Goal: Transaction & Acquisition: Purchase product/service

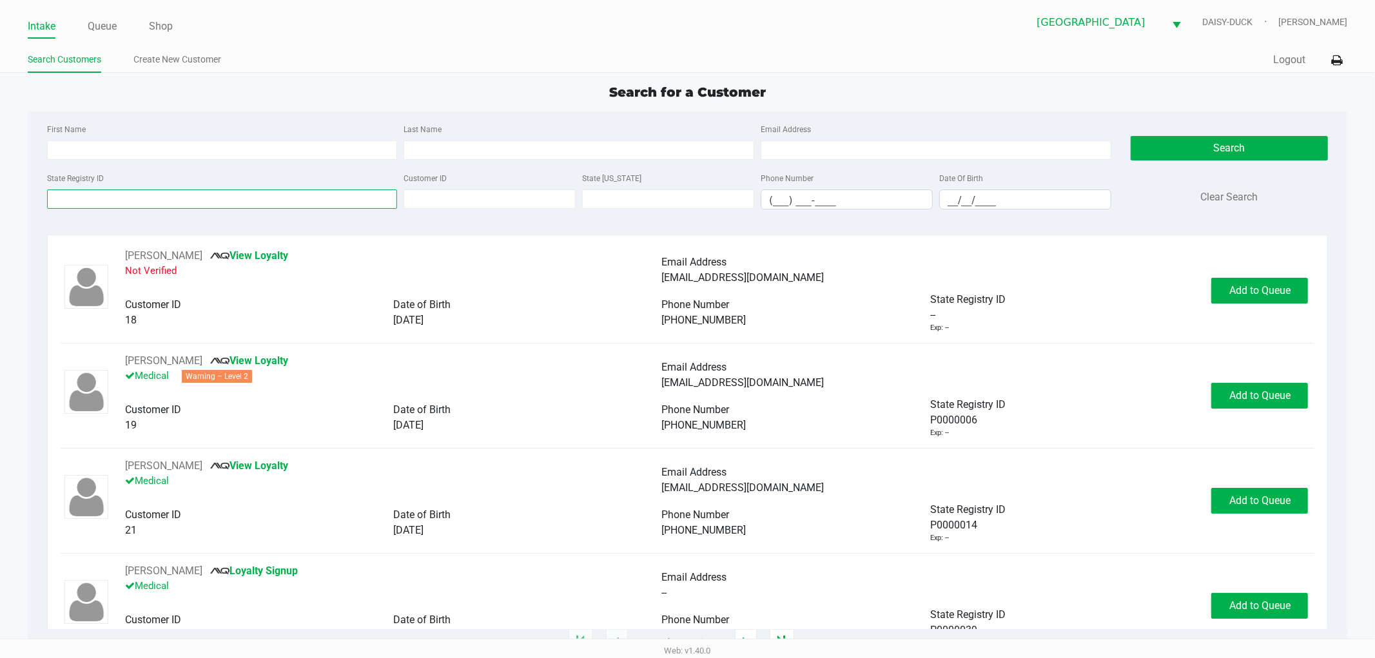
click at [122, 202] on input "State Registry ID" at bounding box center [222, 198] width 351 height 19
type input "p2km9971"
click at [1185, 153] on button "Search" at bounding box center [1228, 148] width 197 height 24
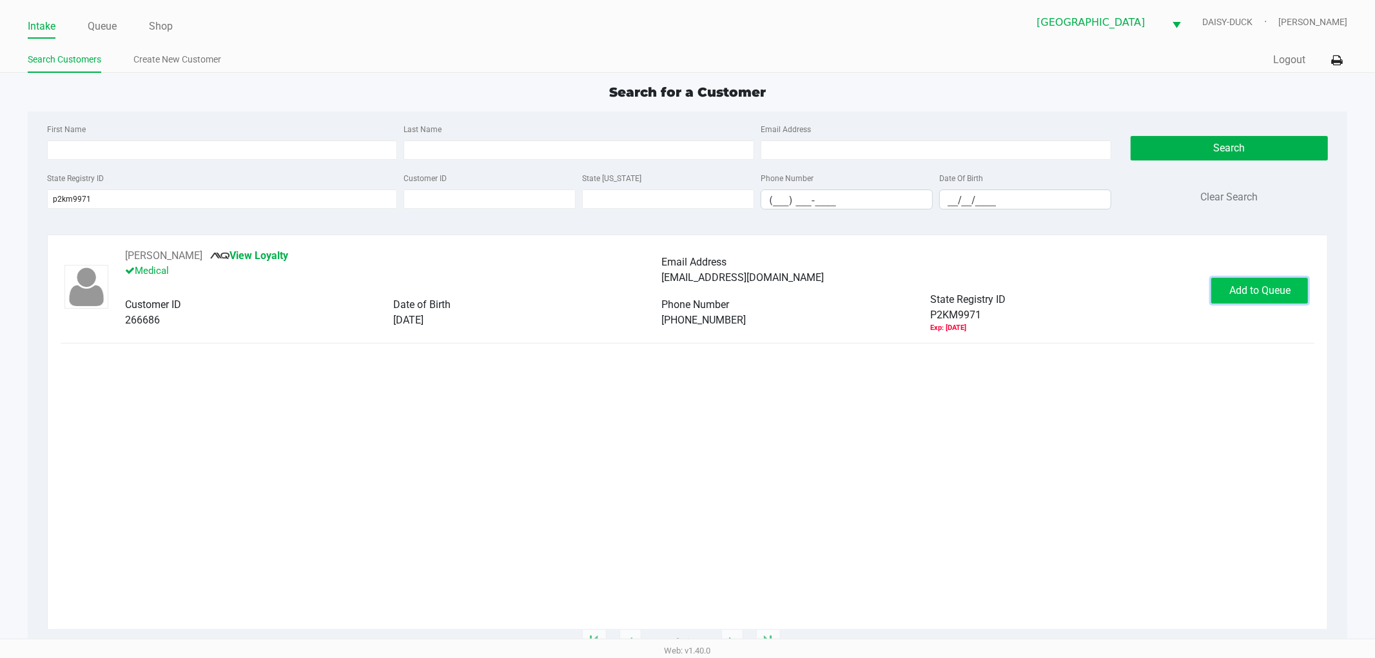
click at [1265, 291] on span "Add to Queue" at bounding box center [1259, 290] width 61 height 12
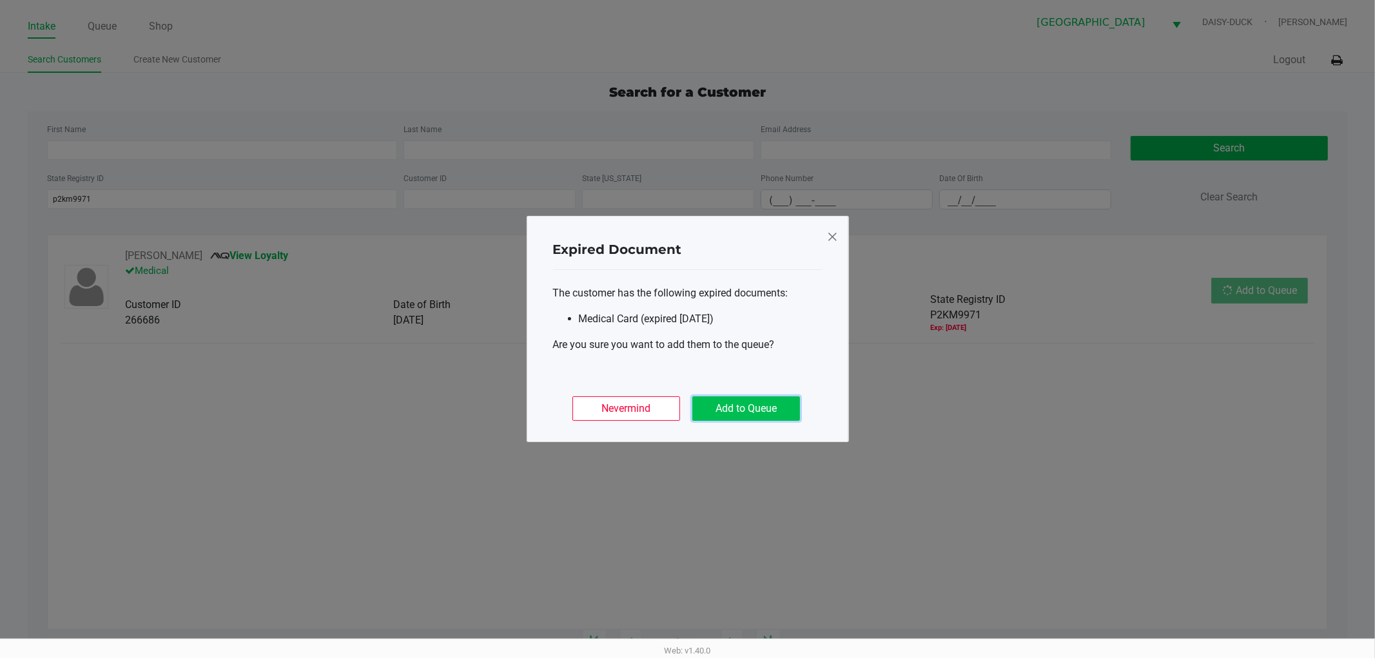
click at [756, 418] on button "Add to Queue" at bounding box center [746, 408] width 108 height 24
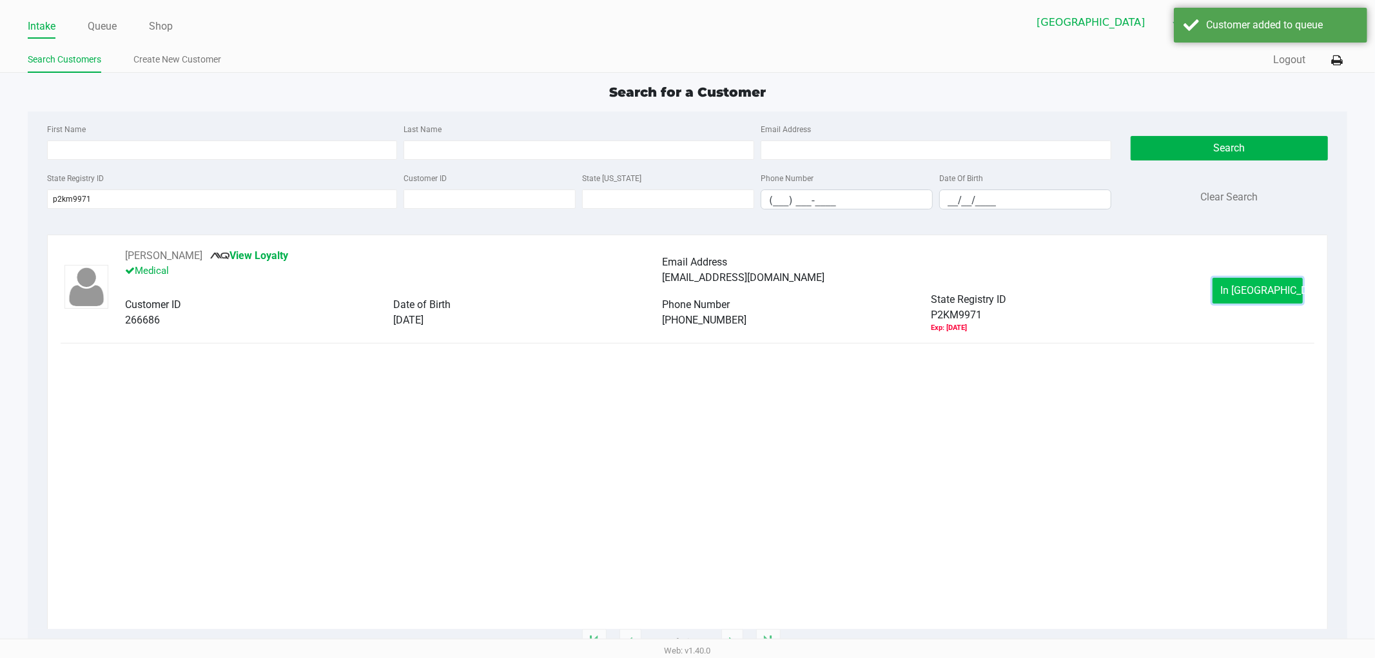
click at [1232, 302] on button "In [GEOGRAPHIC_DATA]" at bounding box center [1257, 291] width 90 height 26
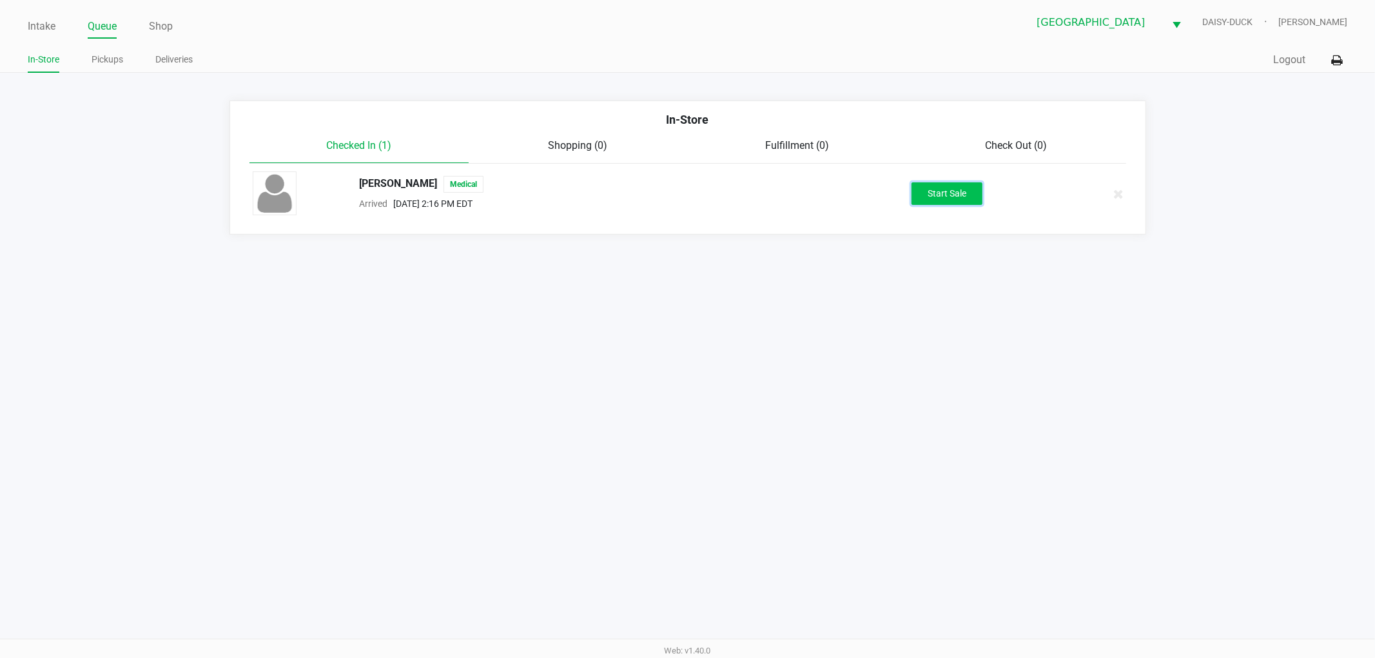
click at [961, 189] on button "Start Sale" at bounding box center [946, 193] width 71 height 23
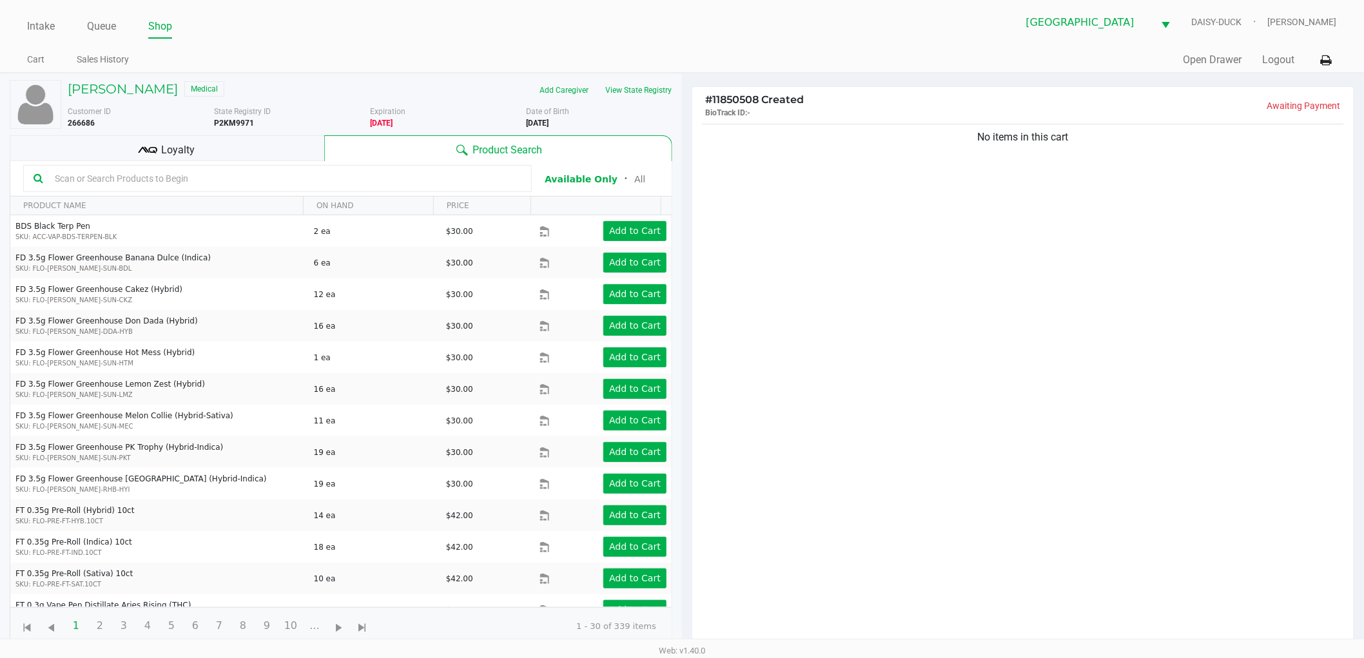
click at [620, 30] on ul "Intake Queue Shop" at bounding box center [354, 27] width 655 height 22
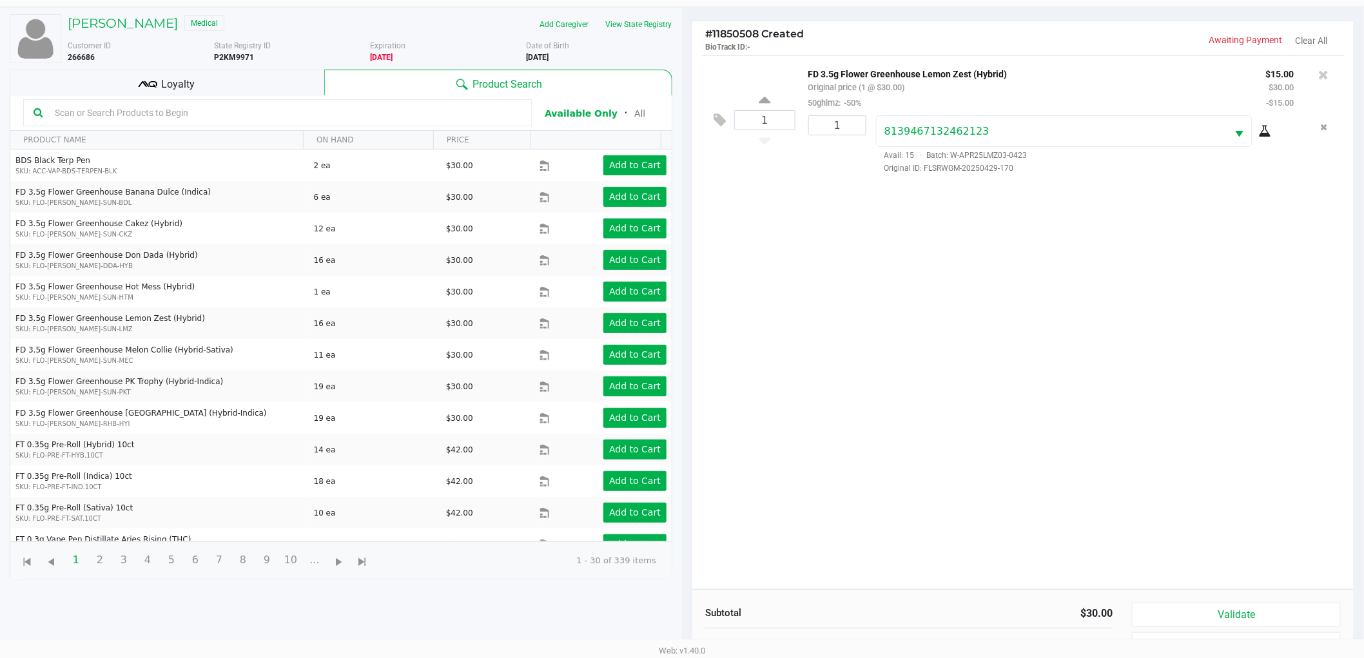
scroll to position [140, 0]
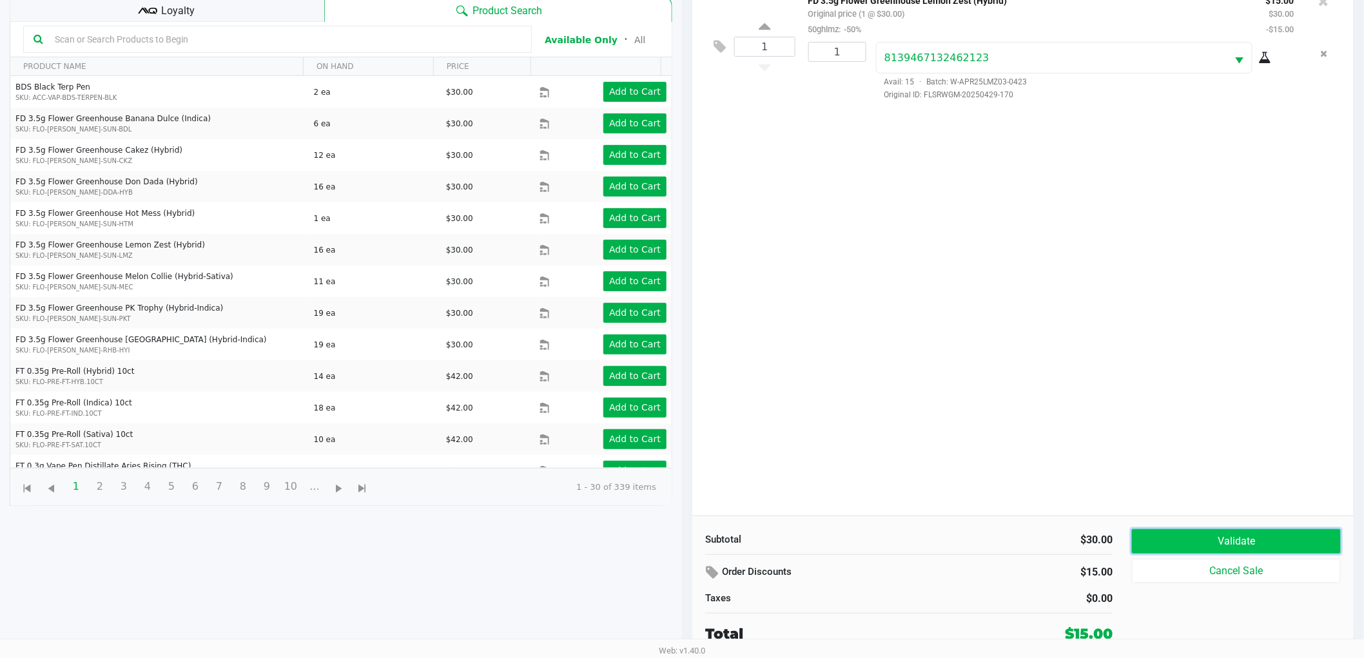
click at [1229, 540] on button "Validate" at bounding box center [1236, 541] width 209 height 24
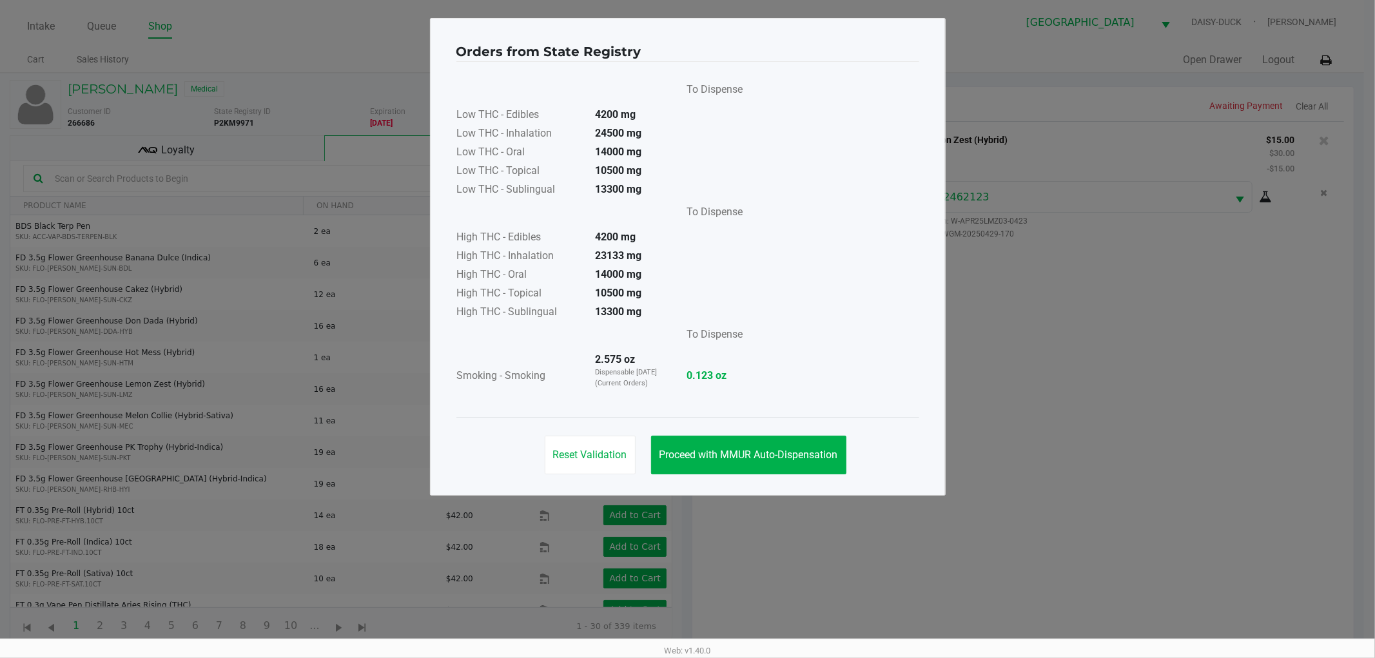
click at [761, 139] on div "To Dispense Low THC - Edibles 4200 mg Low THC - Inhalation 24500 mg Low THC - O…" at bounding box center [687, 239] width 463 height 324
click at [750, 449] on span "Proceed with MMUR Auto-Dispensation" at bounding box center [748, 455] width 179 height 12
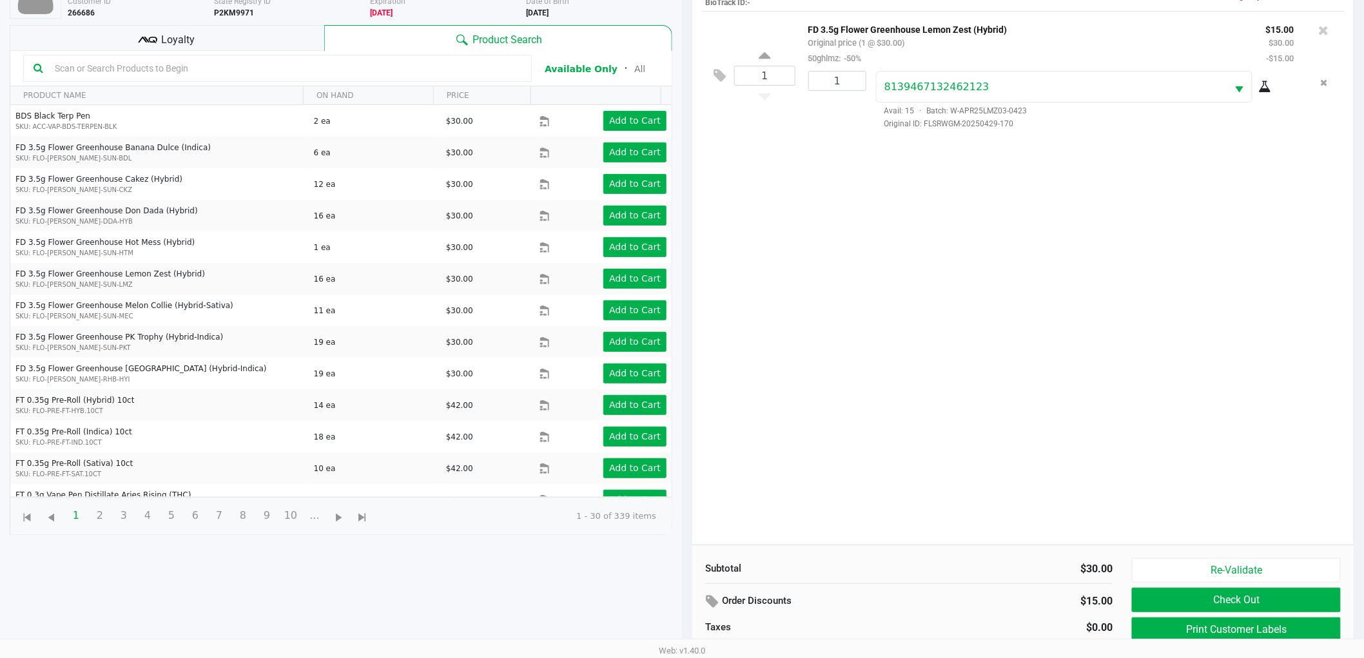
scroll to position [140, 0]
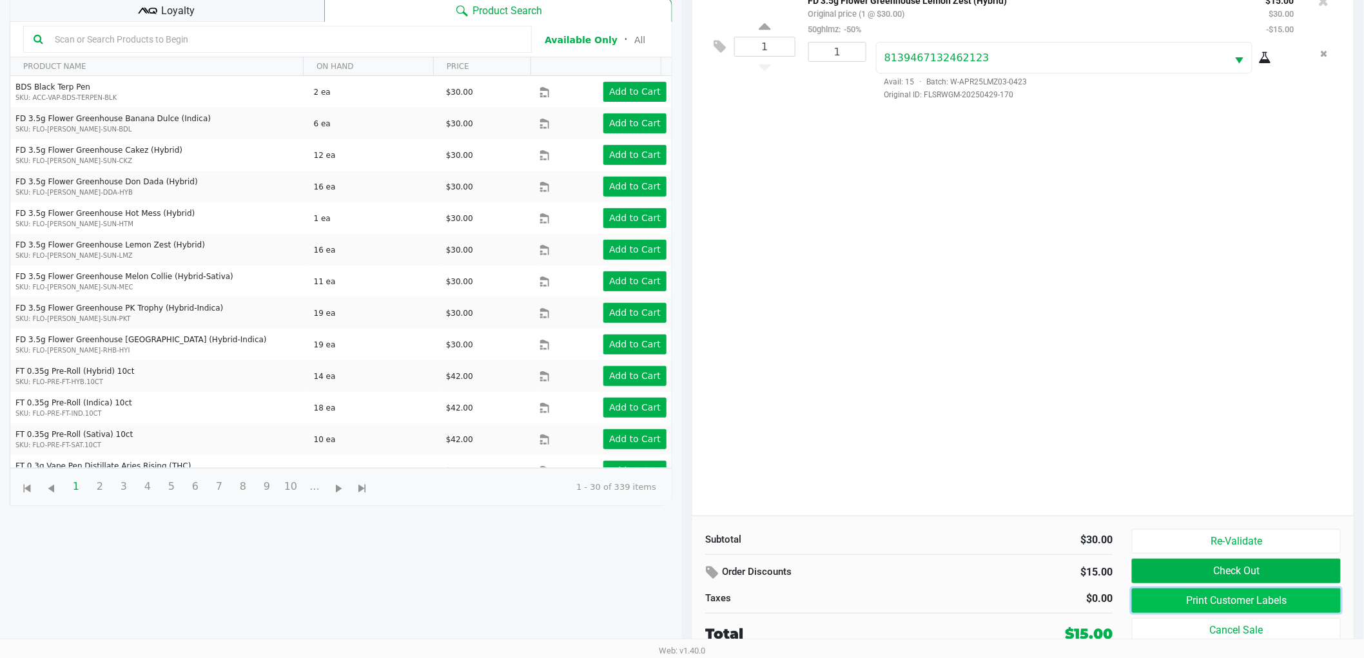
click at [1214, 601] on button "Print Customer Labels" at bounding box center [1236, 600] width 209 height 24
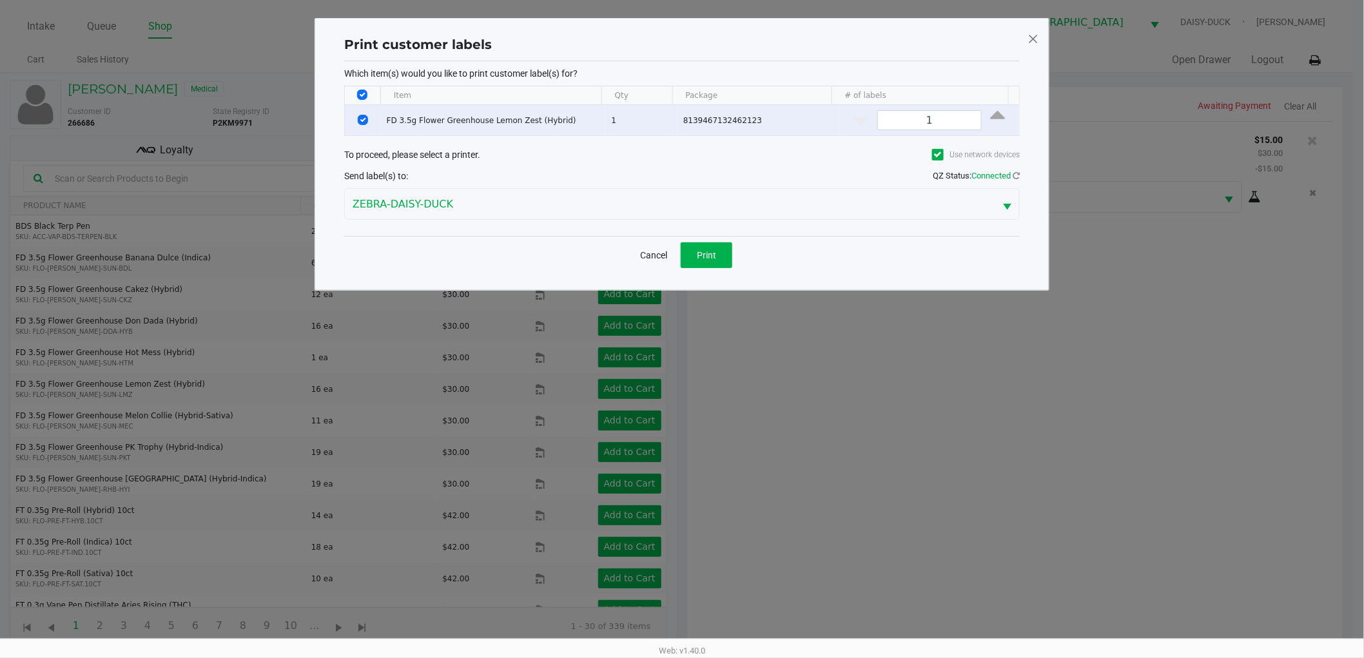
scroll to position [0, 0]
click at [724, 248] on button "Print" at bounding box center [712, 255] width 52 height 26
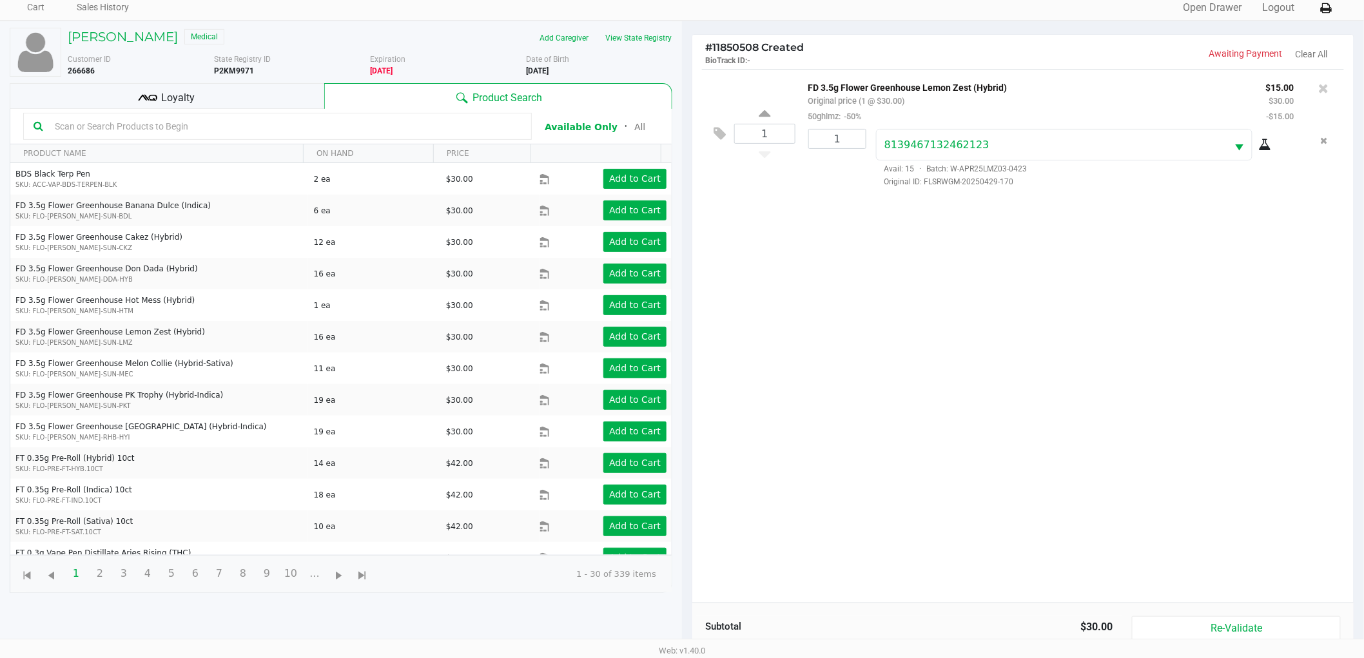
scroll to position [140, 0]
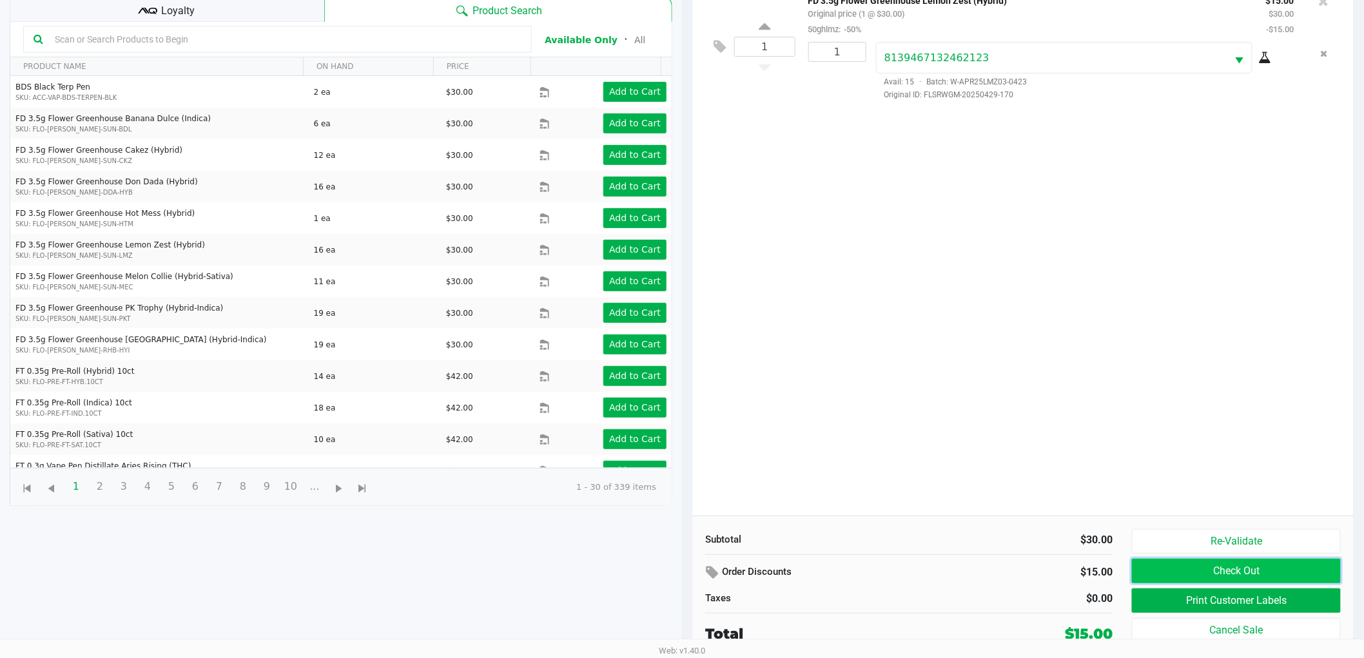
click at [1163, 570] on button "Check Out" at bounding box center [1236, 571] width 209 height 24
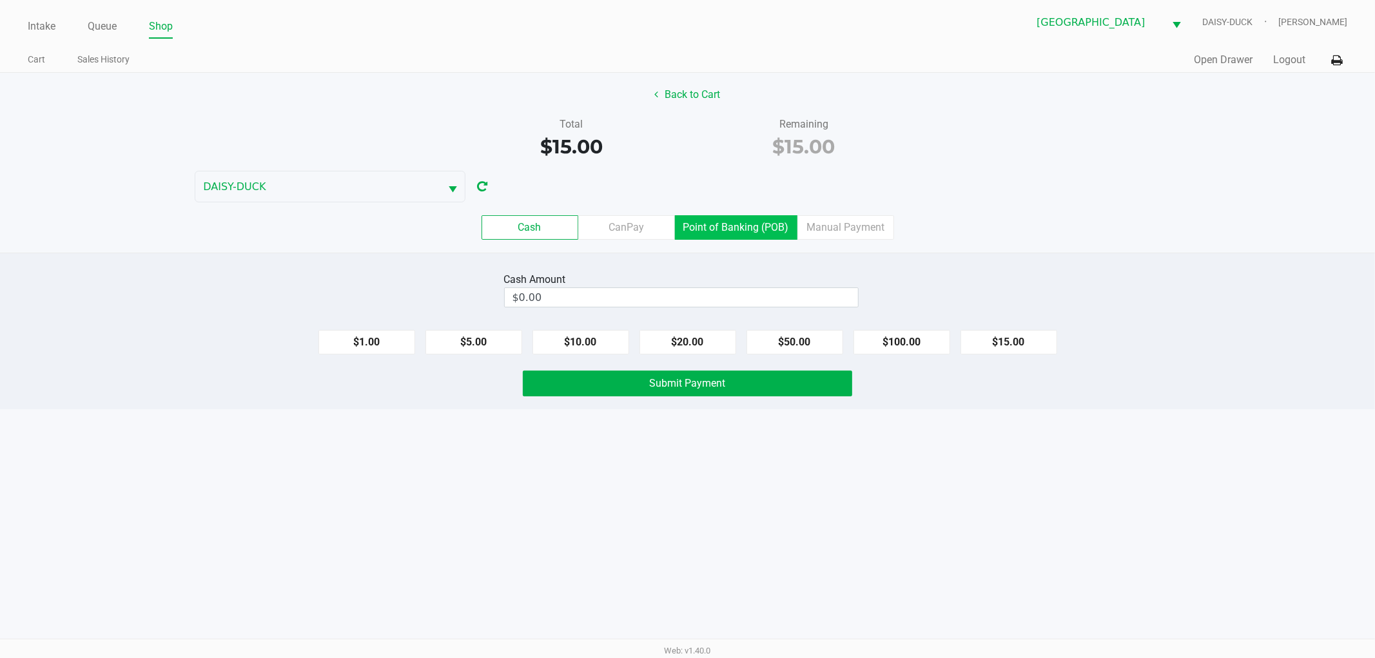
click at [706, 237] on label "Point of Banking (POB)" at bounding box center [736, 227] width 122 height 24
click at [0, 0] on 7 "Point of Banking (POB)" at bounding box center [0, 0] width 0 height 0
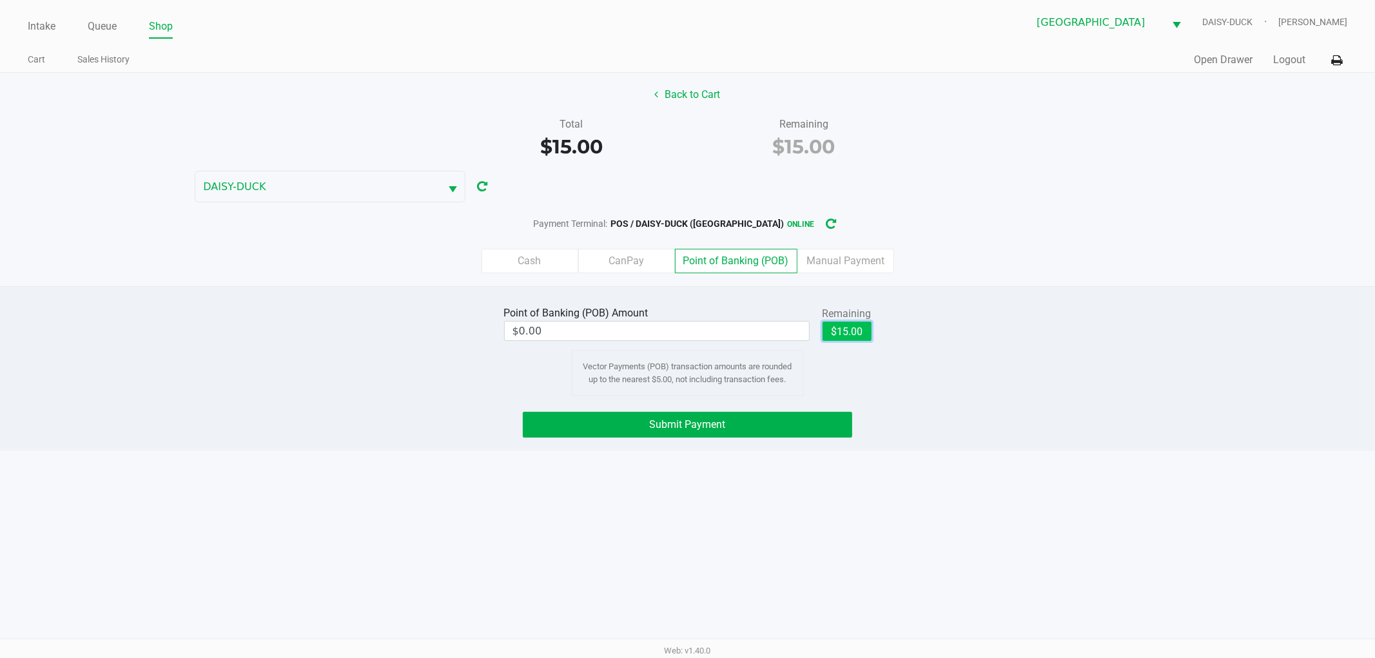
click at [837, 329] on button "$15.00" at bounding box center [846, 331] width 49 height 19
type input "$15.00"
click at [733, 430] on button "Submit Payment" at bounding box center [687, 425] width 329 height 26
